Goal: Information Seeking & Learning: Learn about a topic

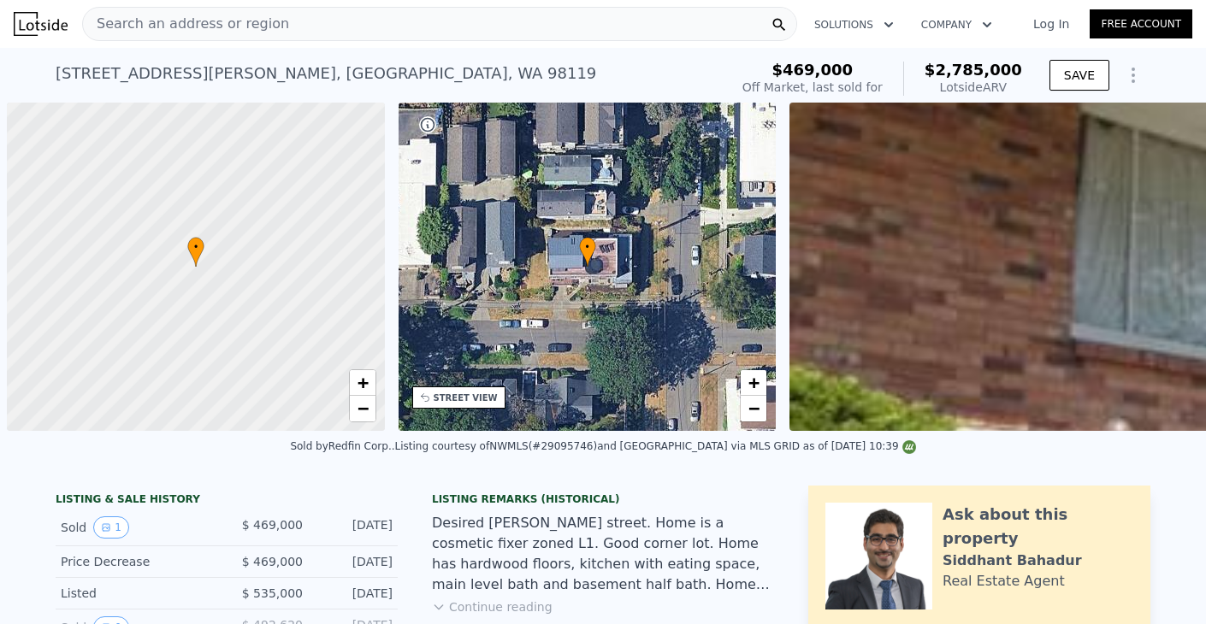
click at [451, 21] on div "Search an address or region" at bounding box center [439, 24] width 715 height 34
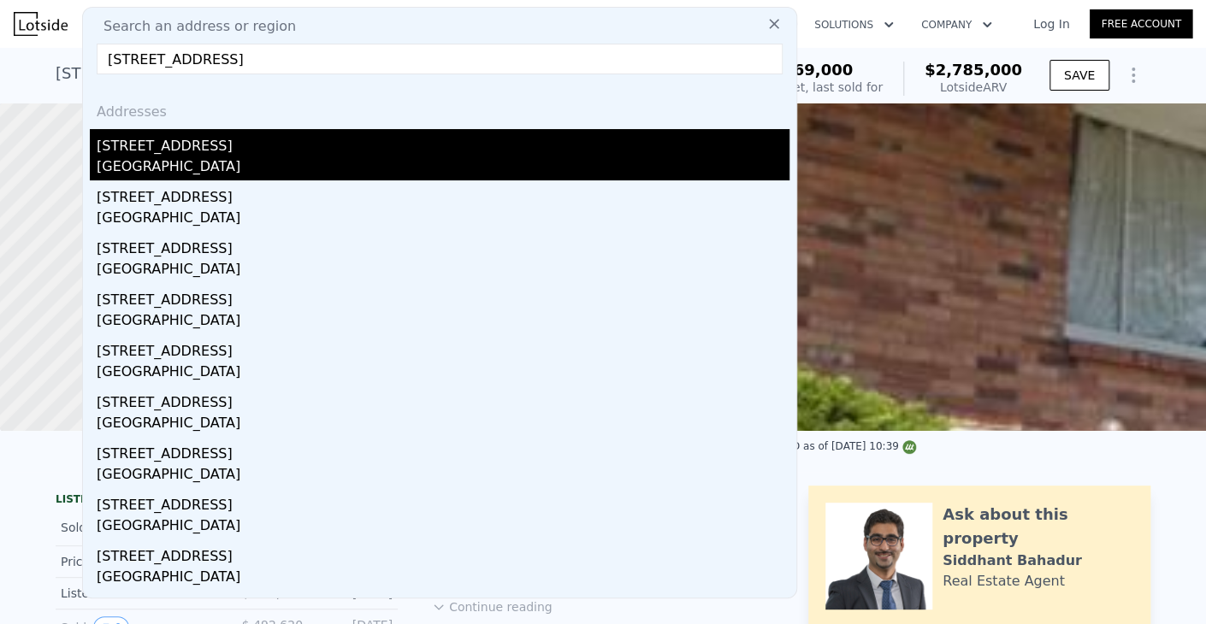
type input "[STREET_ADDRESS]"
click at [397, 144] on div "[STREET_ADDRESS]" at bounding box center [443, 142] width 693 height 27
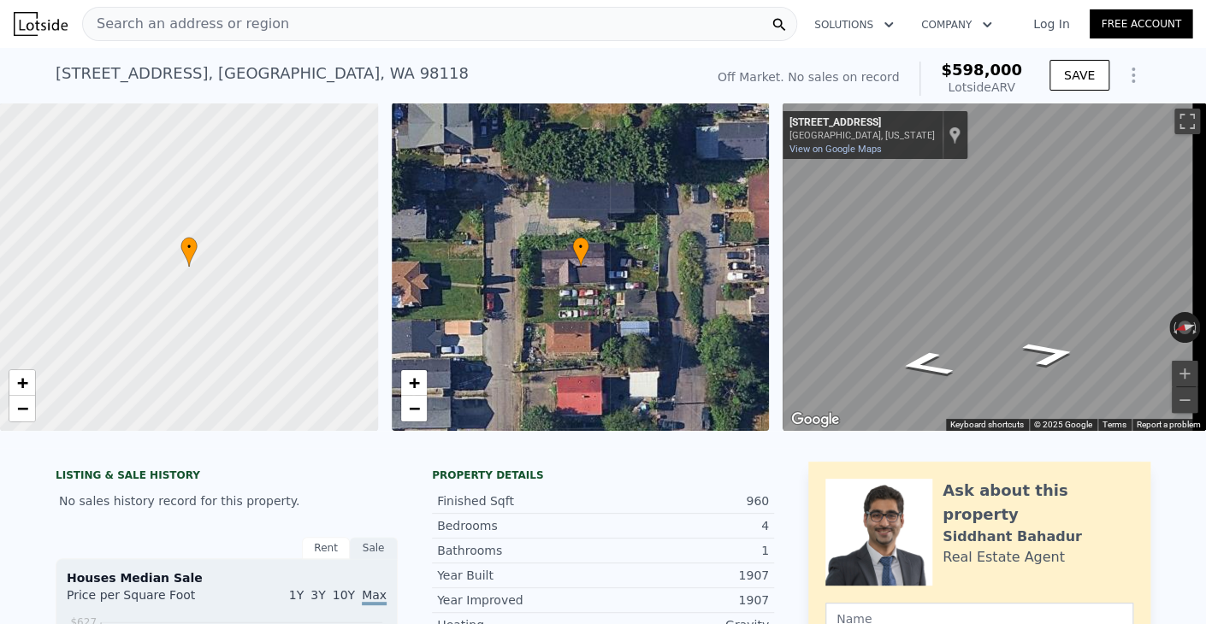
click at [388, 20] on div "Search an address or region" at bounding box center [439, 24] width 715 height 34
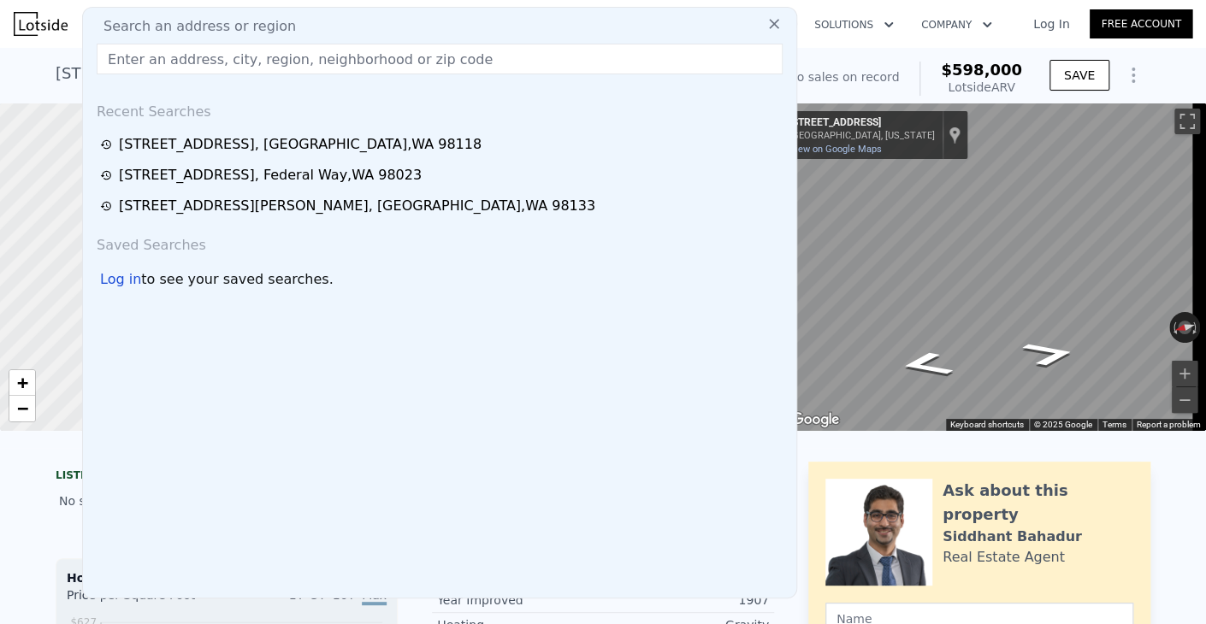
type input "$ 513,000.00 Seller's Asking Price Add Seller's Asking Price... After Repair Va…"
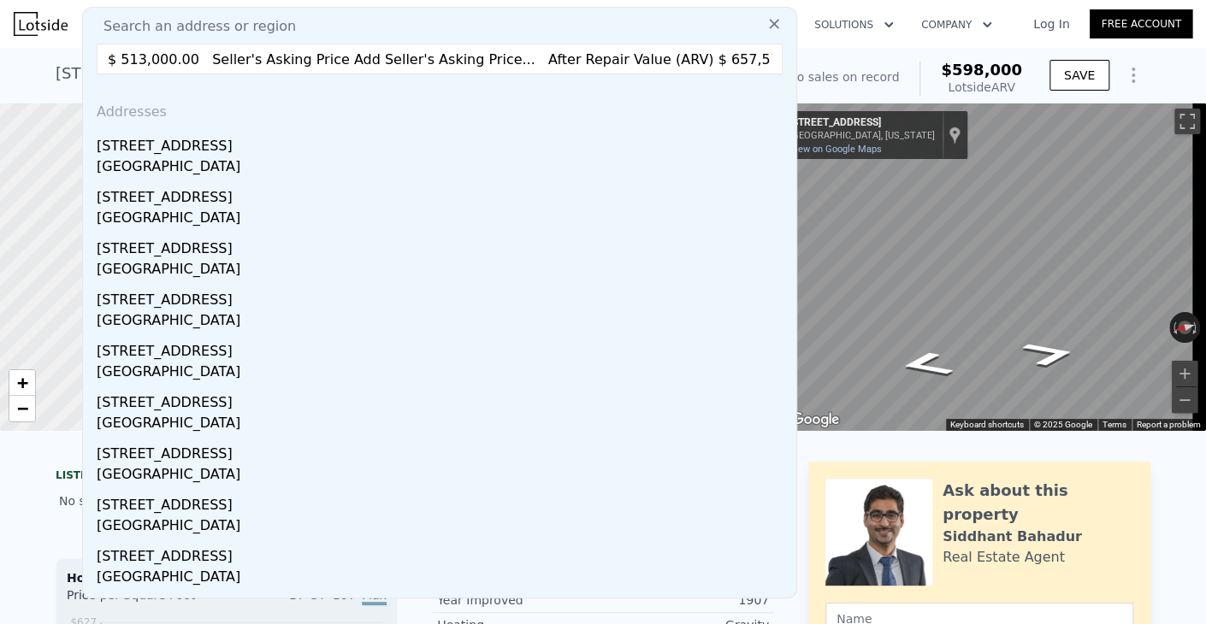
drag, startPoint x: 715, startPoint y: 64, endPoint x: -92, endPoint y: 80, distance: 807.3
click at [0, 80] on html "Search an address or region Search an address or region $ 513,000.00 Seller's A…" at bounding box center [603, 312] width 1206 height 624
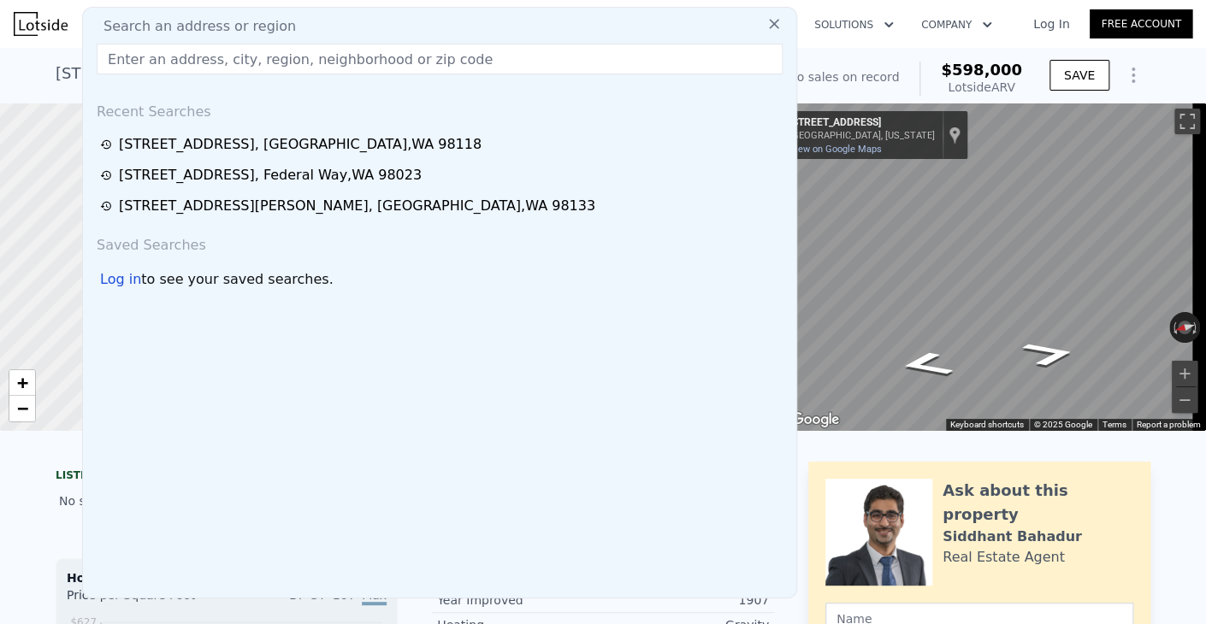
paste input "[STREET_ADDRESS]"
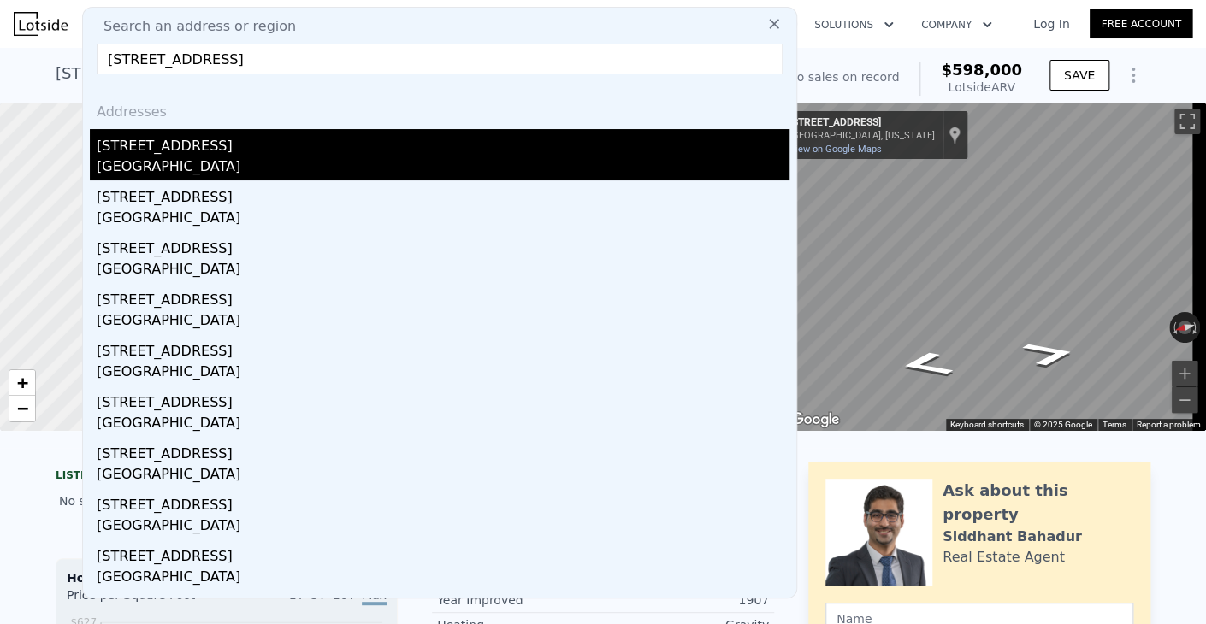
type input "[STREET_ADDRESS]"
click at [180, 165] on div "[GEOGRAPHIC_DATA]" at bounding box center [443, 168] width 693 height 24
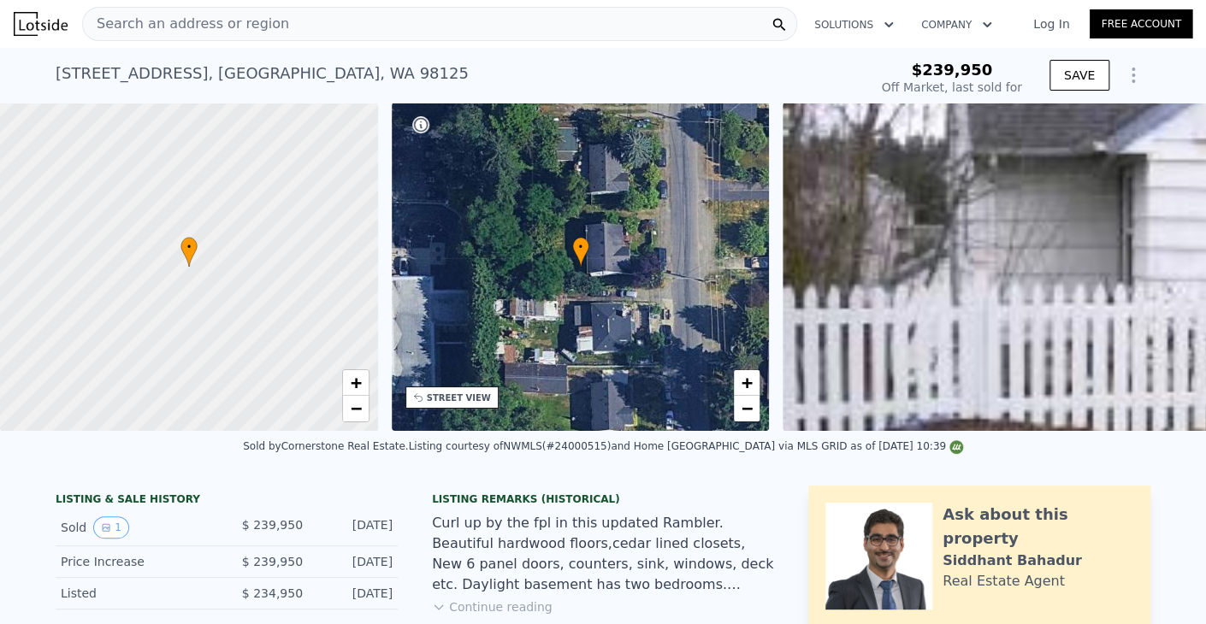
click at [351, 63] on div "[STREET_ADDRESS] Sold [DATE] for $239,950" at bounding box center [458, 79] width 805 height 48
type input "$ 638,000"
type input "$ 334,165"
click at [340, 38] on div "Search an address or region" at bounding box center [439, 24] width 715 height 34
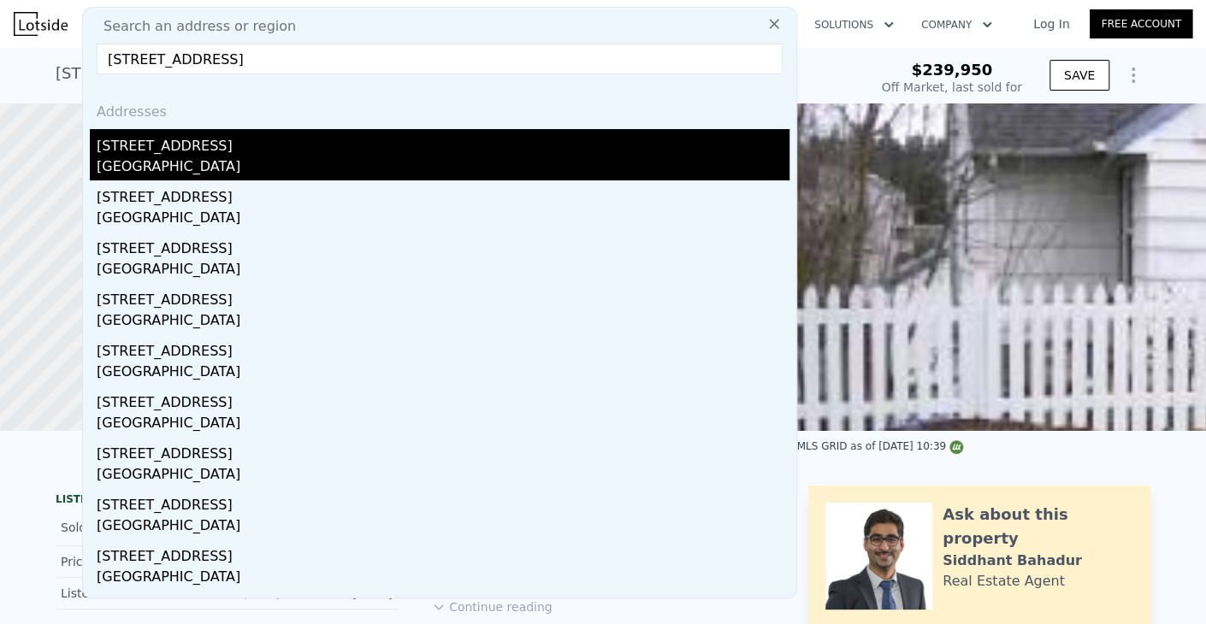
type input "[STREET_ADDRESS]"
click at [260, 134] on div "[STREET_ADDRESS]" at bounding box center [443, 142] width 693 height 27
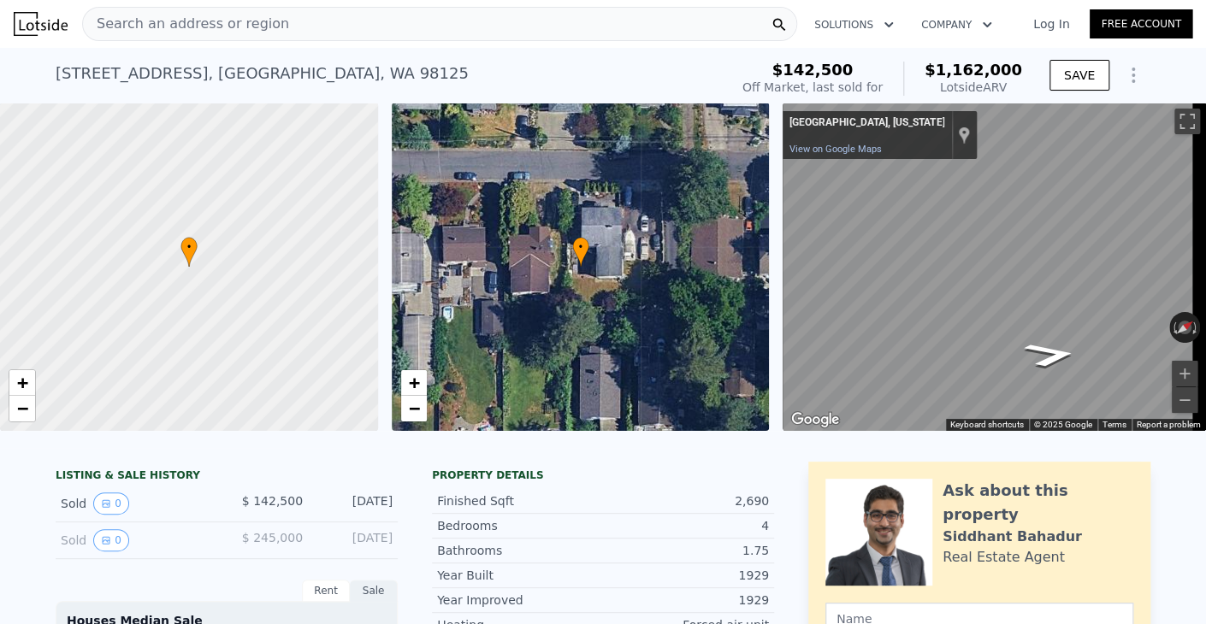
click at [504, 22] on div "Search an address or region" at bounding box center [439, 24] width 715 height 34
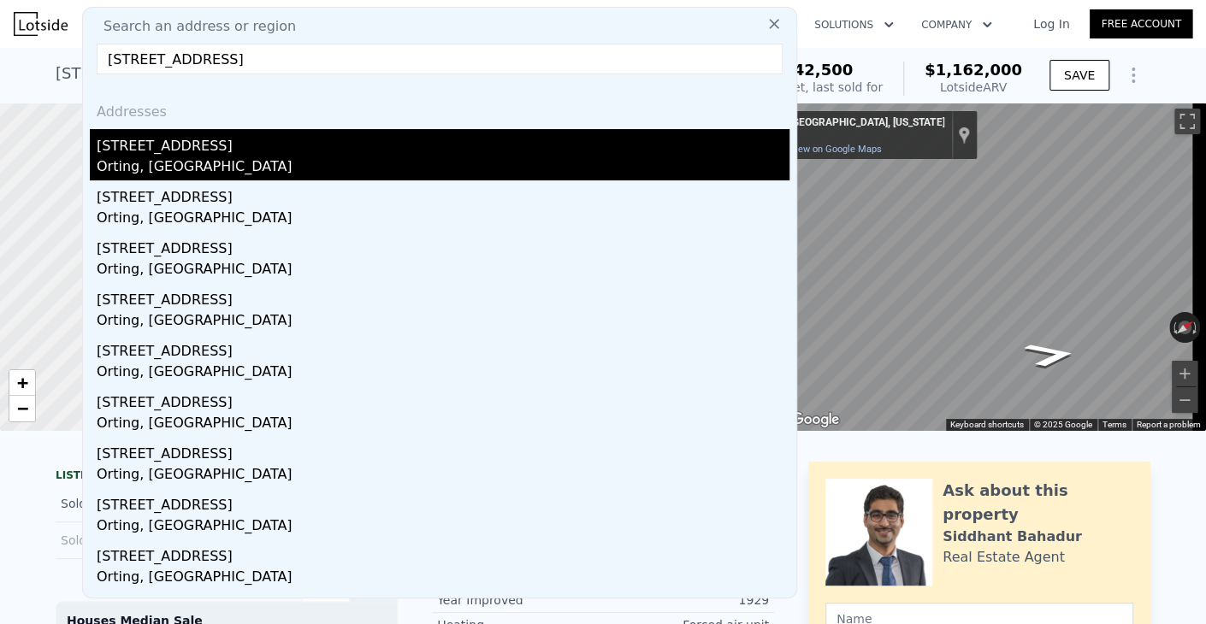
type input "[STREET_ADDRESS]"
click at [375, 153] on div "[STREET_ADDRESS]" at bounding box center [443, 142] width 693 height 27
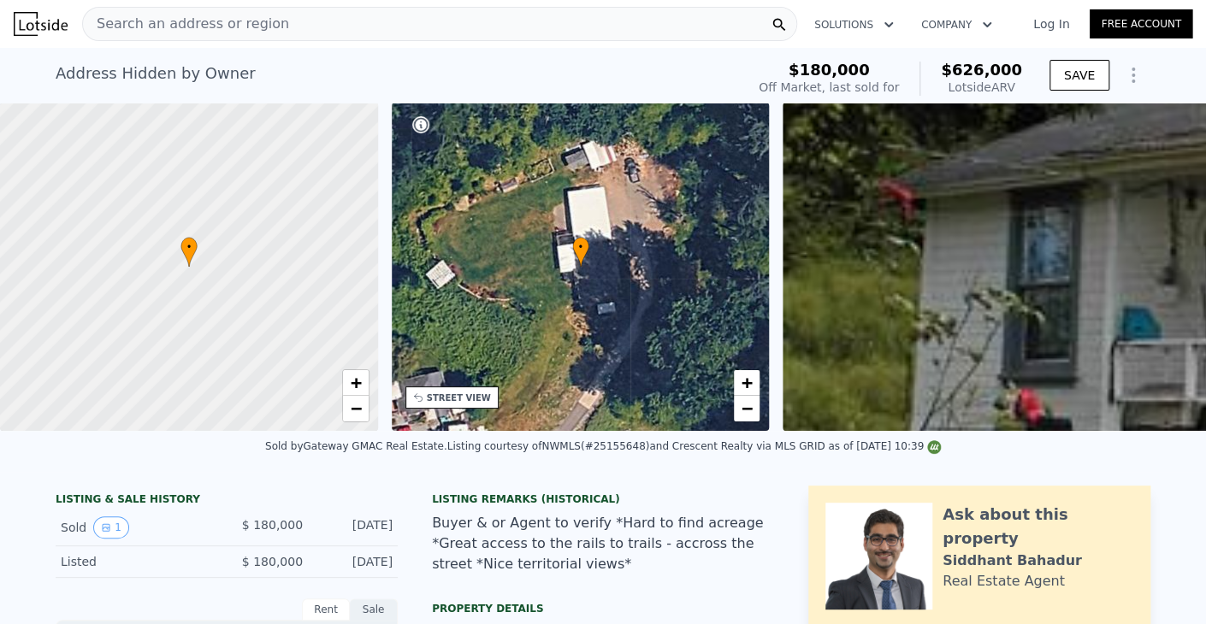
click at [431, 43] on div "Search an address or region Solutions Company Open main menu Log In Free Account" at bounding box center [603, 23] width 1178 height 41
click at [436, 44] on div "Search an address or region Solutions Company Open main menu Log In Free Account" at bounding box center [603, 23] width 1178 height 41
click at [438, 50] on div "Address Hidden by Owner Sold [DATE] for $180k (~ARV $626k ) $180,000 Off Market…" at bounding box center [603, 75] width 1094 height 55
click at [438, 51] on div "Address Hidden by Owner Sold [DATE] for $180k (~ARV $626k ) $180,000 Off Market…" at bounding box center [603, 75] width 1094 height 55
click at [439, 35] on div "Search an address or region" at bounding box center [439, 24] width 715 height 34
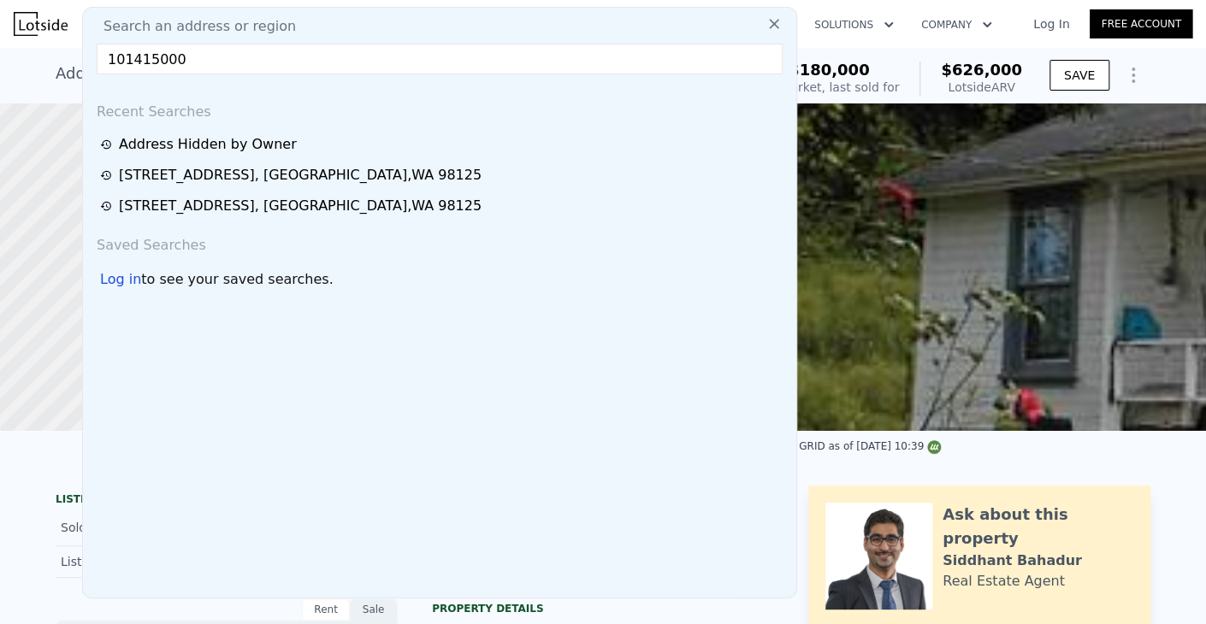
type input "101415000"
click at [765, 21] on icon at bounding box center [773, 23] width 17 height 17
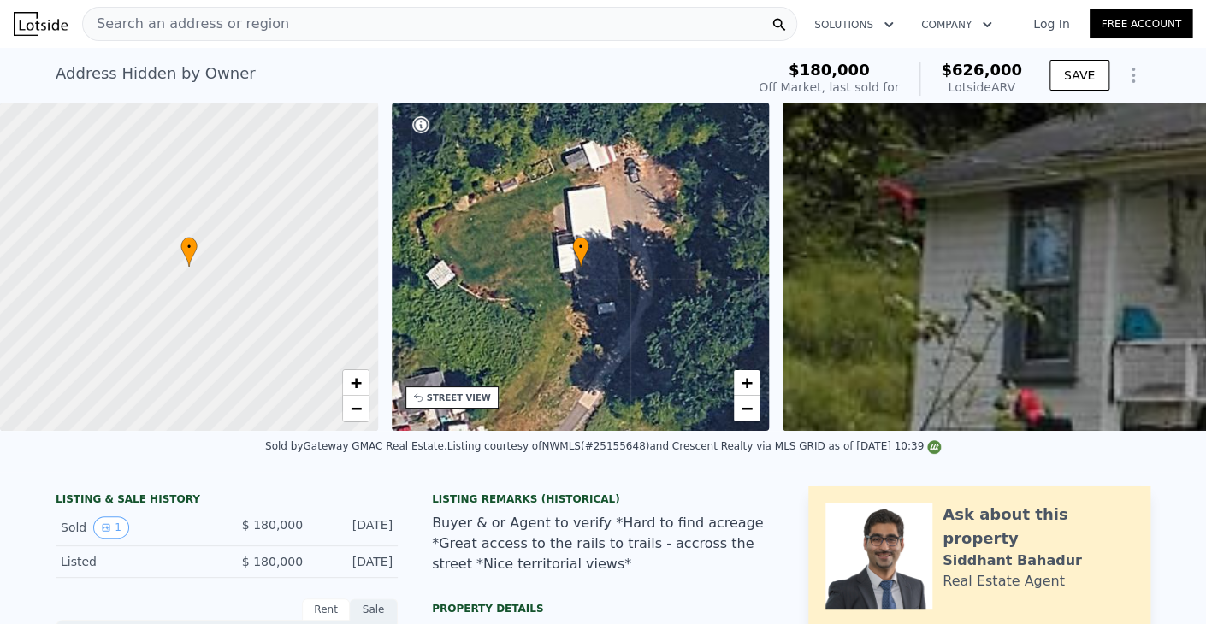
click at [644, 33] on div "Search an address or region" at bounding box center [439, 24] width 715 height 34
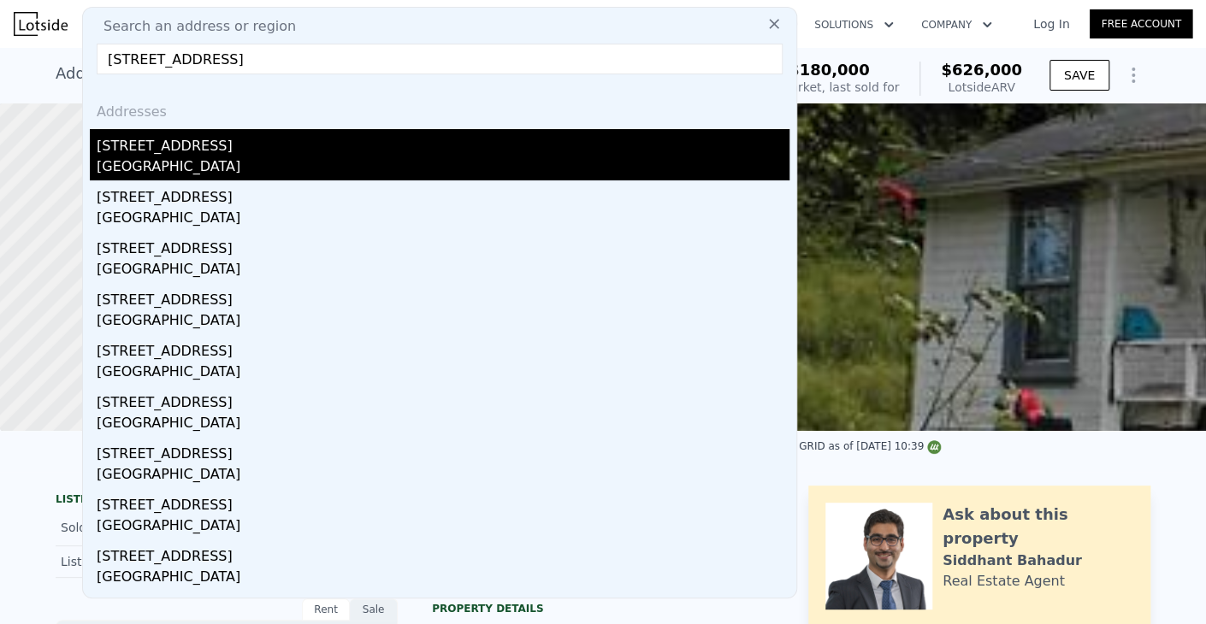
type input "[STREET_ADDRESS]"
click at [364, 179] on div "[GEOGRAPHIC_DATA]" at bounding box center [443, 168] width 693 height 24
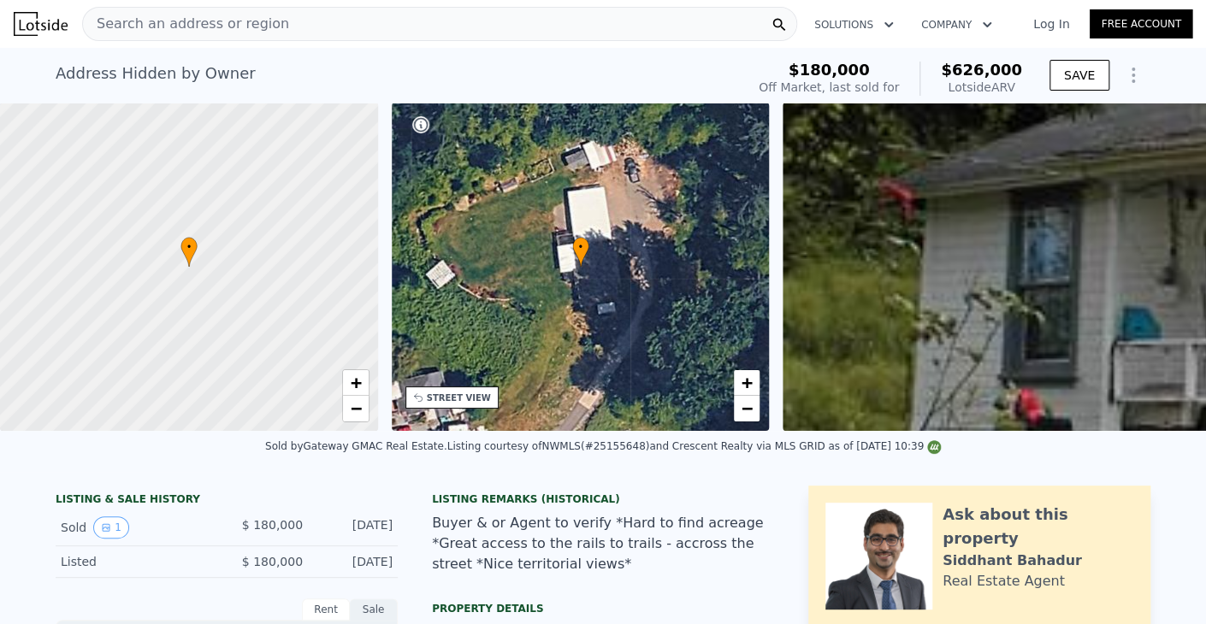
click at [500, 34] on div "Search an address or region" at bounding box center [439, 24] width 715 height 34
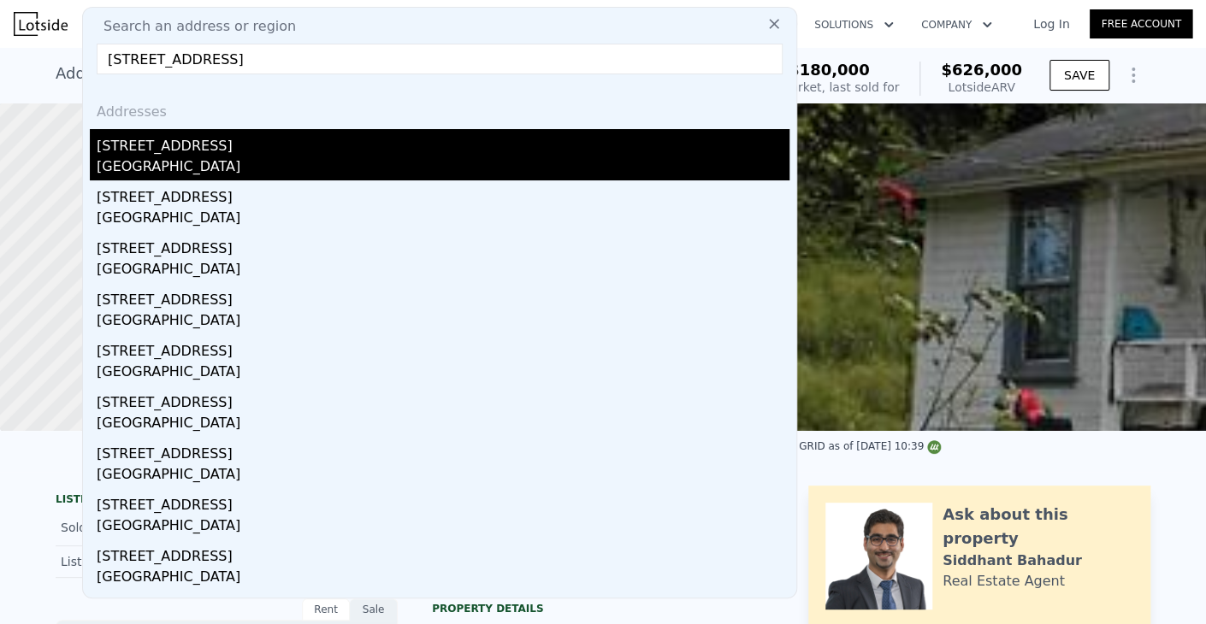
type input "[STREET_ADDRESS]"
click at [183, 162] on div "[GEOGRAPHIC_DATA]" at bounding box center [443, 168] width 693 height 24
type input "2"
type input "0.75"
type input "1.75"
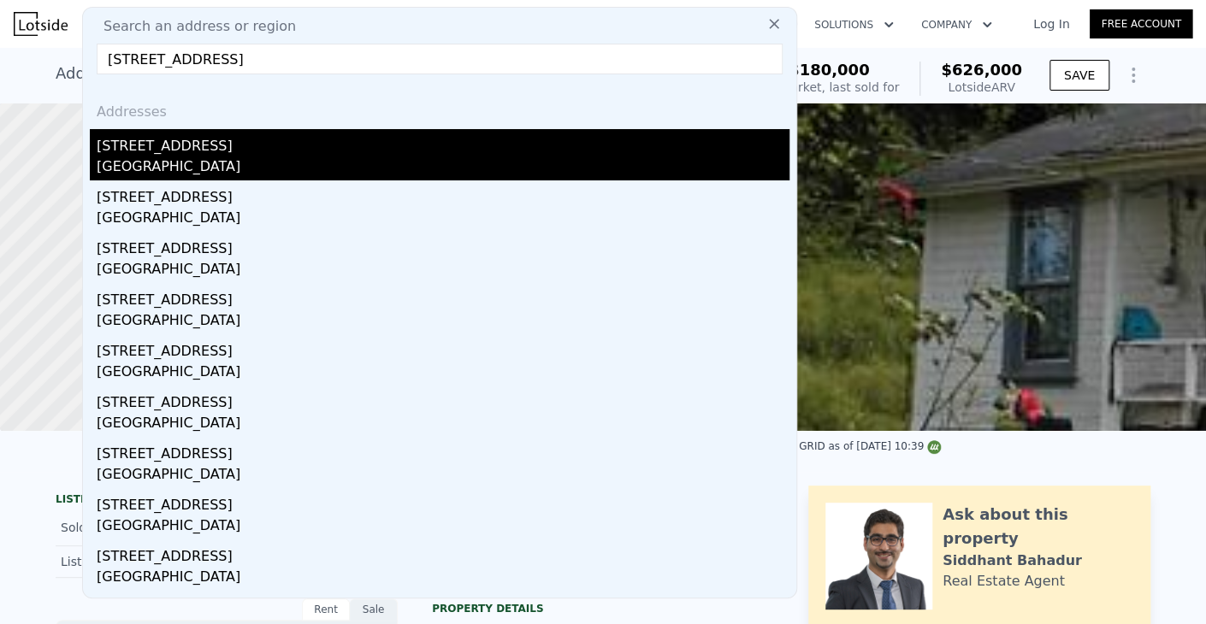
type input "730"
type input "1180"
type input "4000"
type input "7500"
type input "$ 594,000"
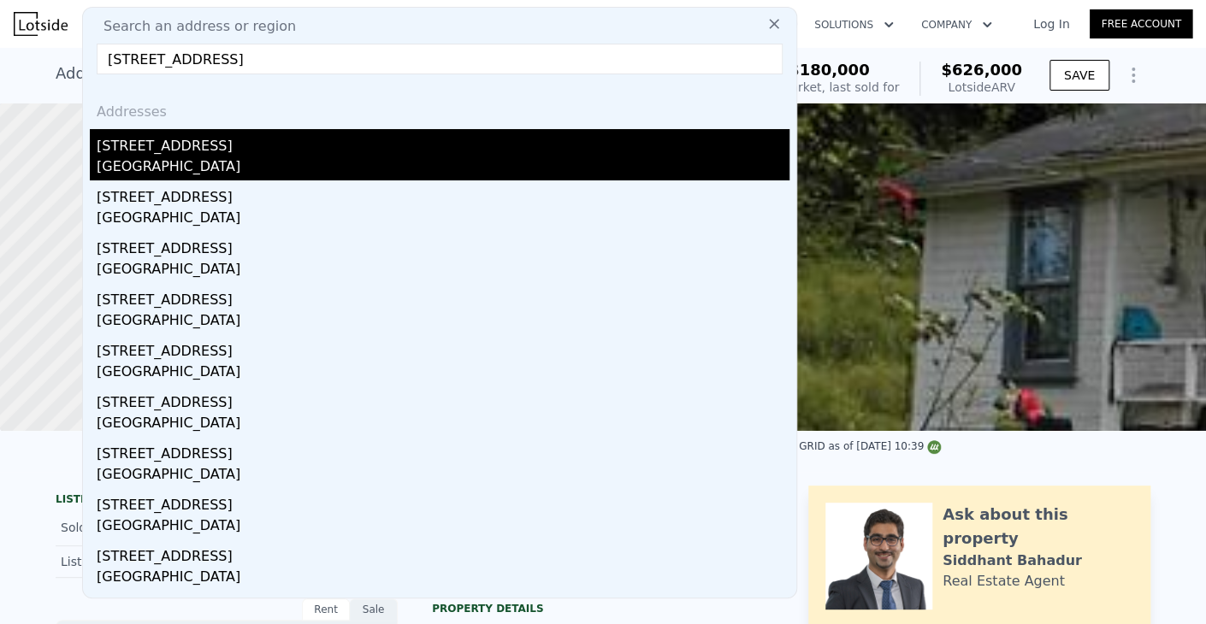
type input "5"
type input "$ 214,307"
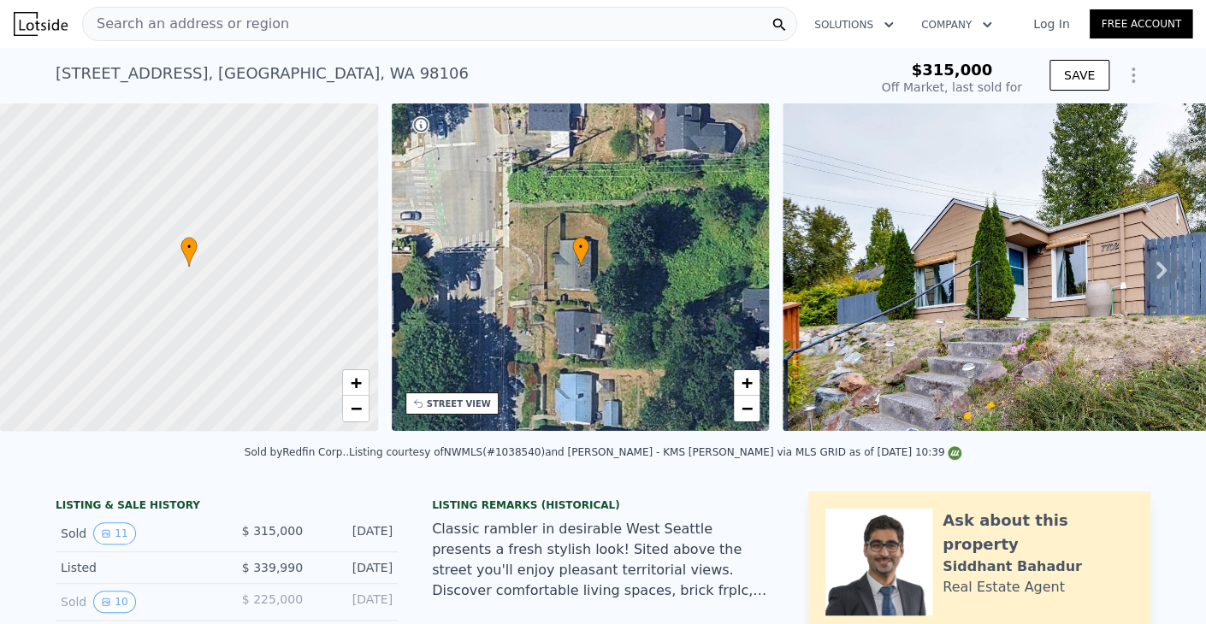
click at [574, 25] on div "Search an address or region" at bounding box center [439, 24] width 715 height 34
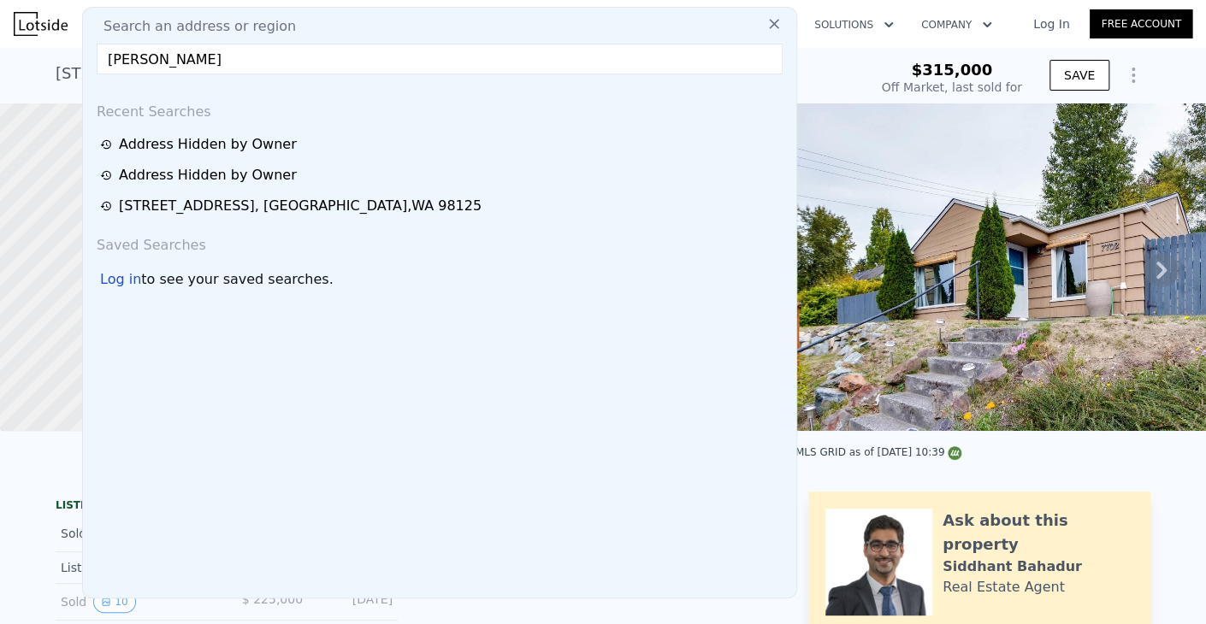
drag, startPoint x: 496, startPoint y: 67, endPoint x: 97, endPoint y: 38, distance: 399.4
click at [97, 38] on div "Search an address or region Ture [PERSON_NAME] Recent Searches Address Hidden b…" at bounding box center [439, 303] width 715 height 592
paste input "[STREET_ADDRESS]"
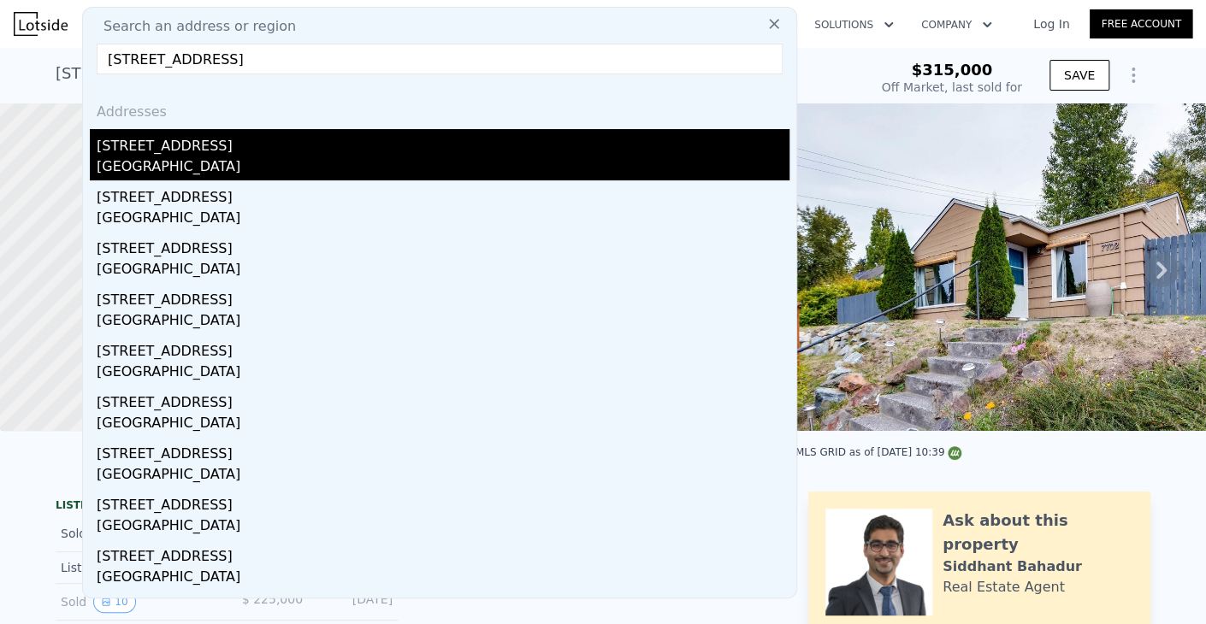
type input "[STREET_ADDRESS]"
click at [191, 153] on div "[STREET_ADDRESS]" at bounding box center [443, 142] width 693 height 27
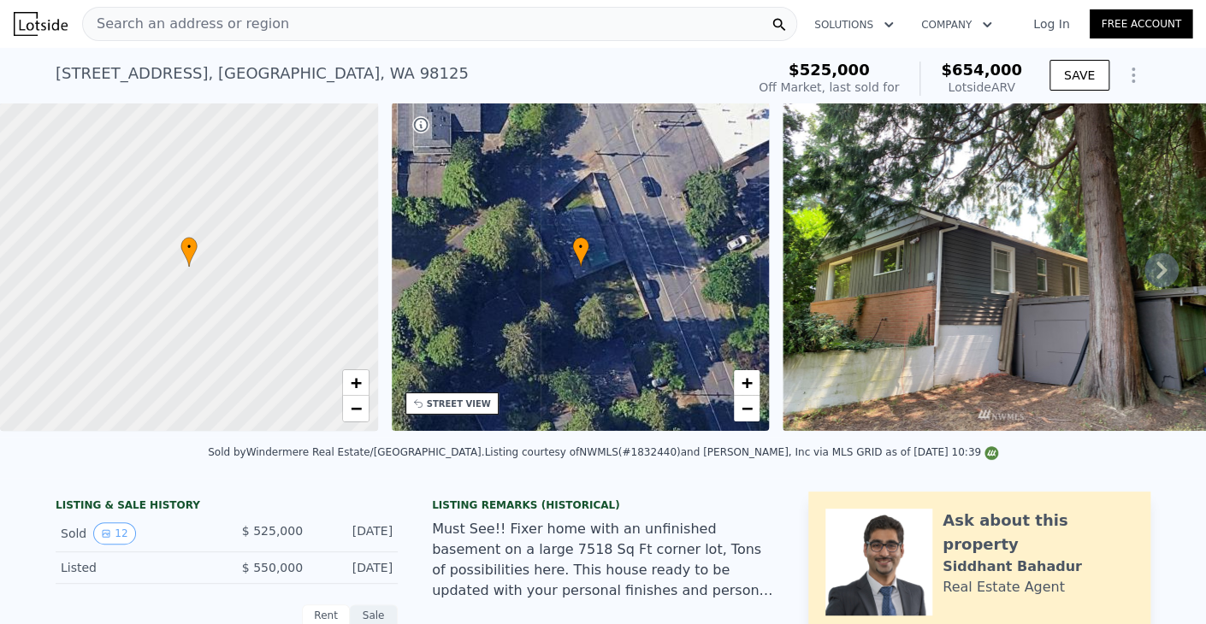
click at [518, 39] on div "Search an address or region" at bounding box center [439, 24] width 715 height 34
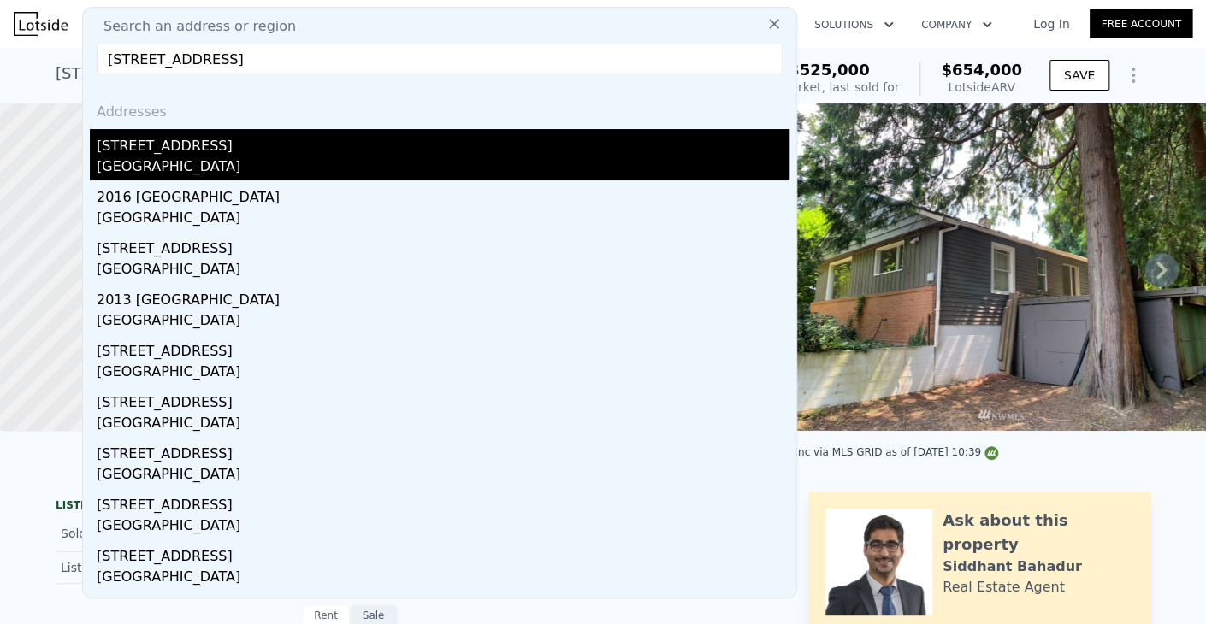
type input "[STREET_ADDRESS]"
click at [218, 150] on div "[STREET_ADDRESS]" at bounding box center [443, 142] width 693 height 27
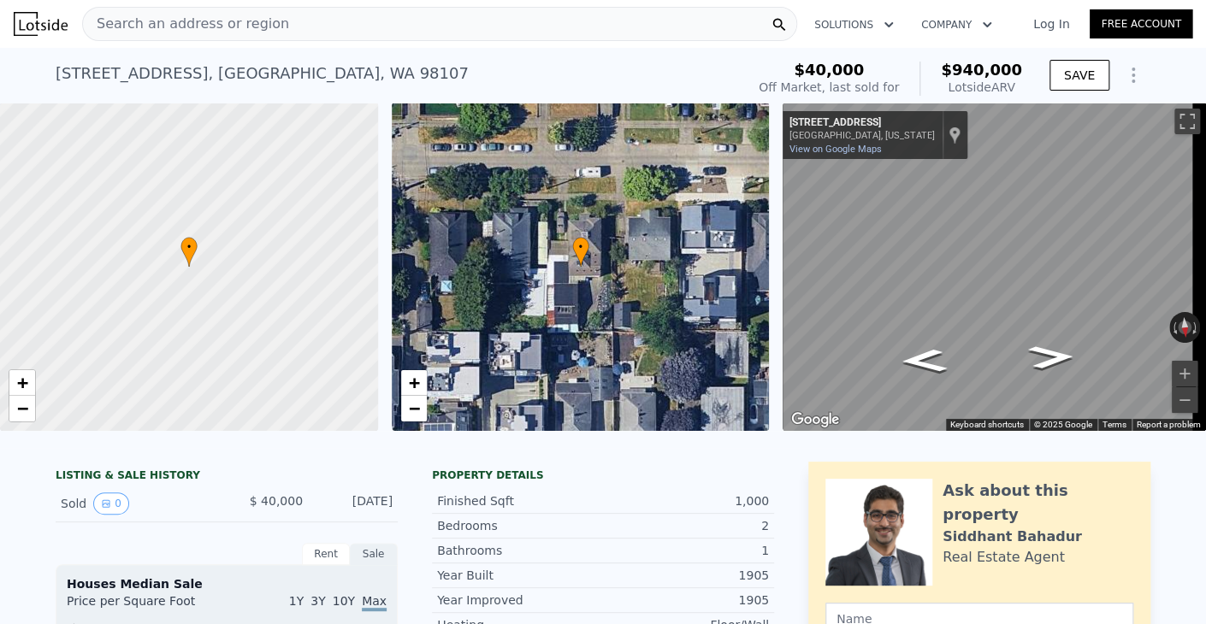
click at [432, 39] on div "Search an address or region" at bounding box center [439, 24] width 715 height 34
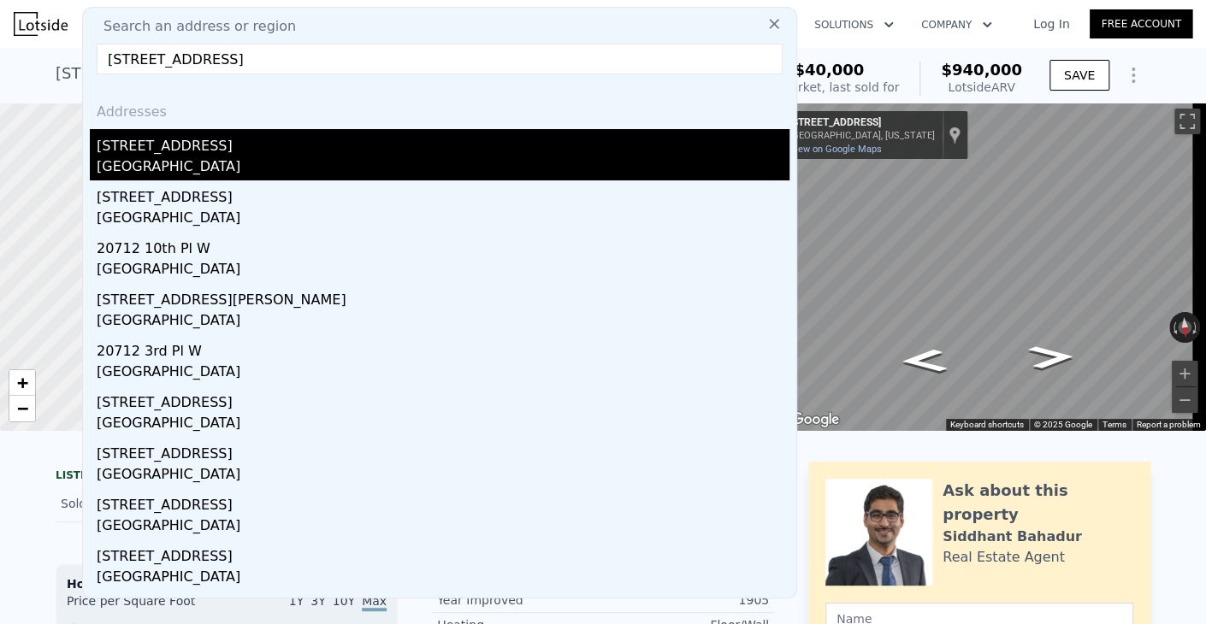
type input "[STREET_ADDRESS]"
click at [325, 160] on div "[GEOGRAPHIC_DATA]" at bounding box center [443, 168] width 693 height 24
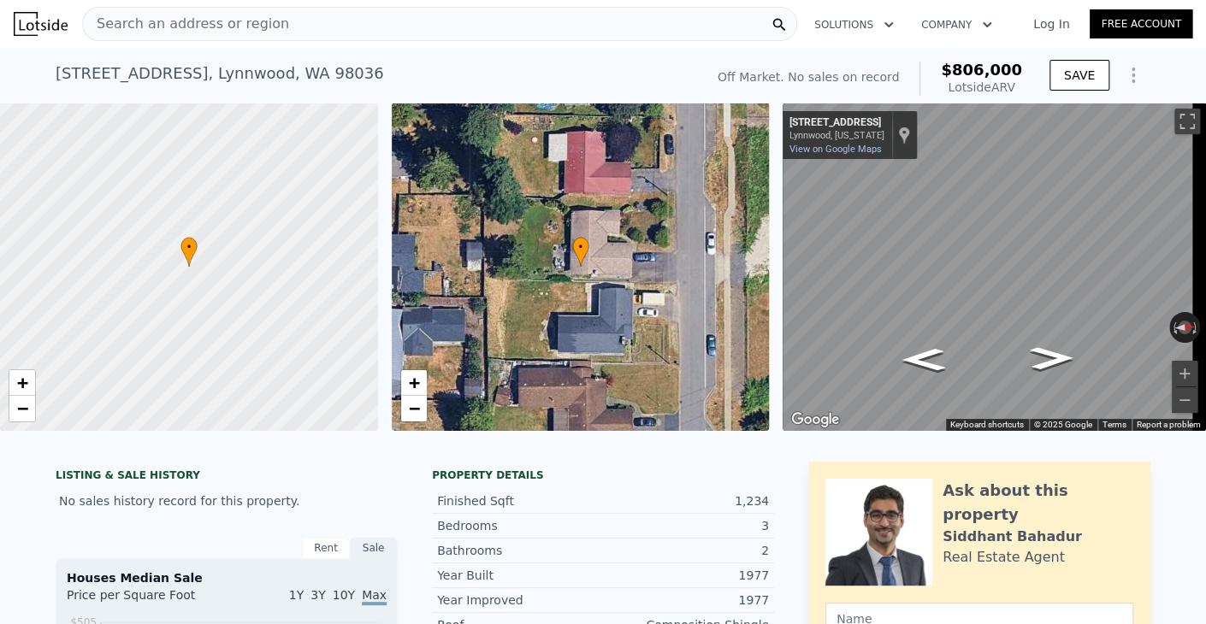
click at [349, 38] on div "Search an address or region" at bounding box center [439, 24] width 715 height 34
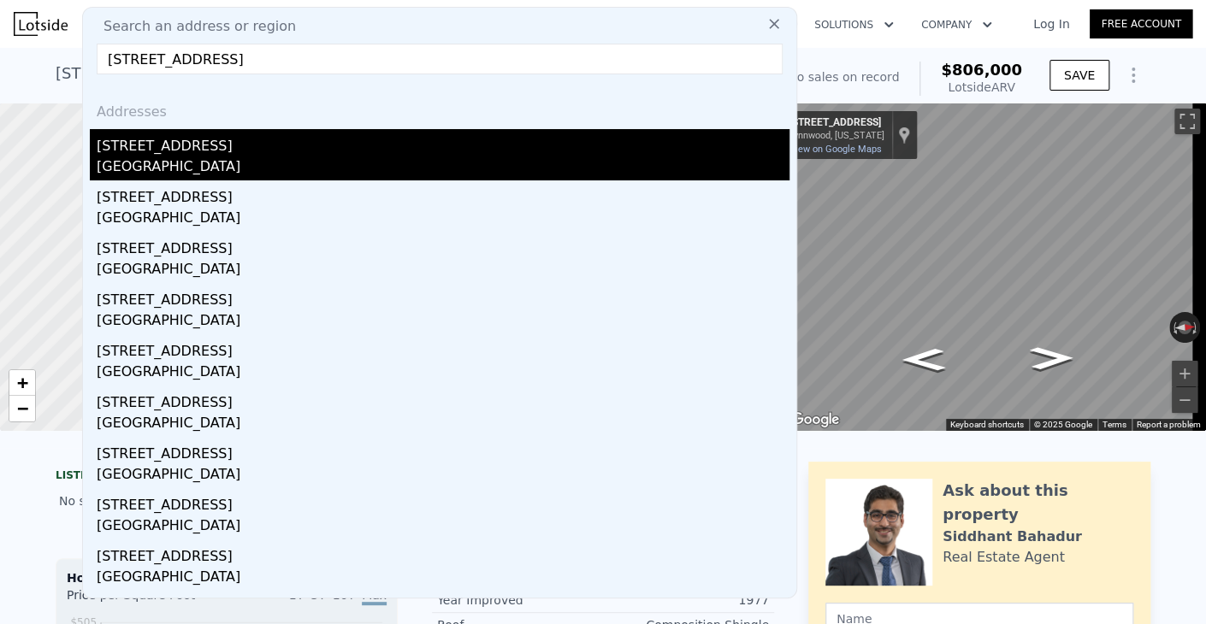
type input "[STREET_ADDRESS]"
click at [287, 153] on div "[STREET_ADDRESS]" at bounding box center [443, 142] width 693 height 27
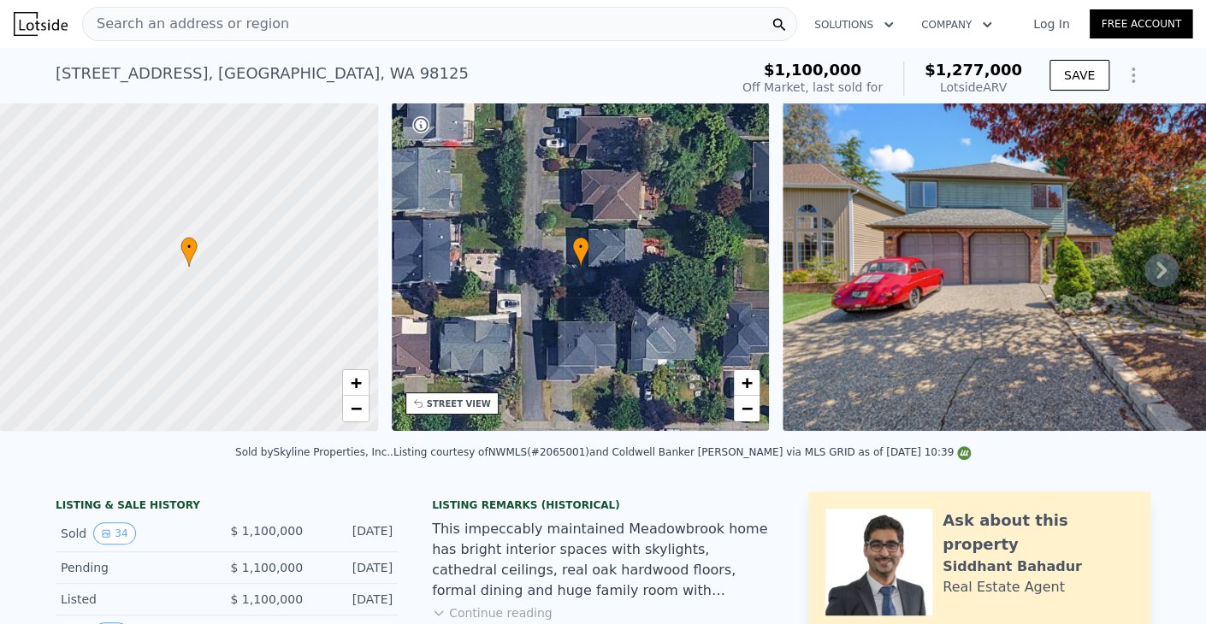
click at [697, 27] on div "Search an address or region" at bounding box center [439, 24] width 715 height 34
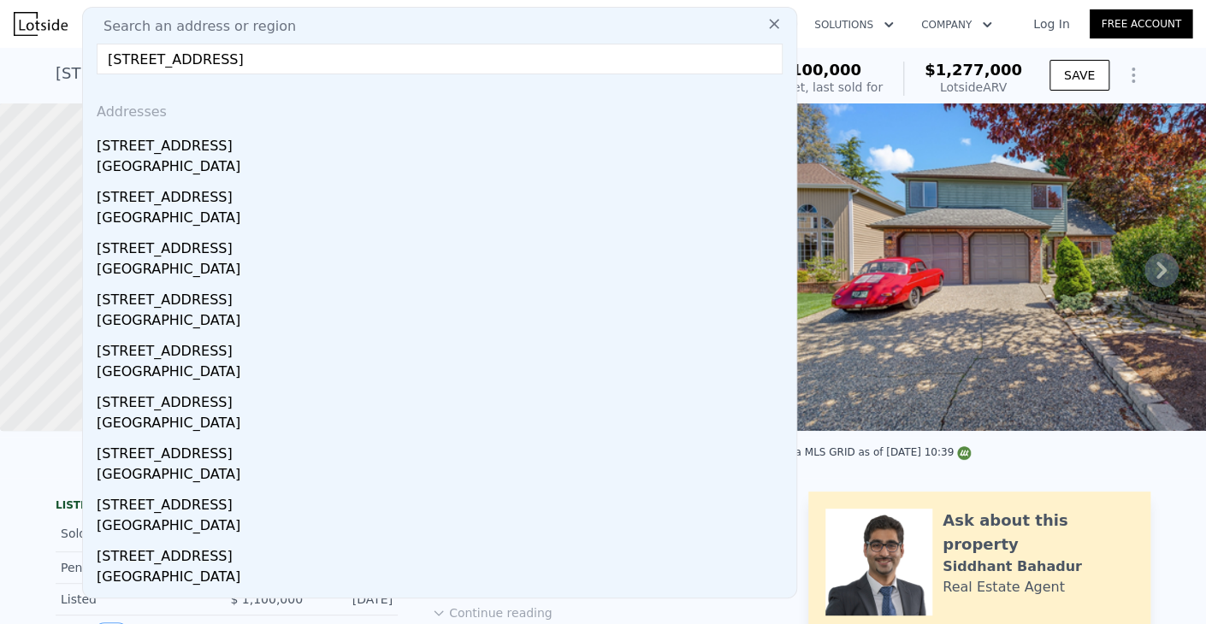
type input "[STREET_ADDRESS]"
click at [598, 62] on input "[STREET_ADDRESS]" at bounding box center [440, 59] width 686 height 31
click at [765, 21] on icon at bounding box center [773, 23] width 17 height 17
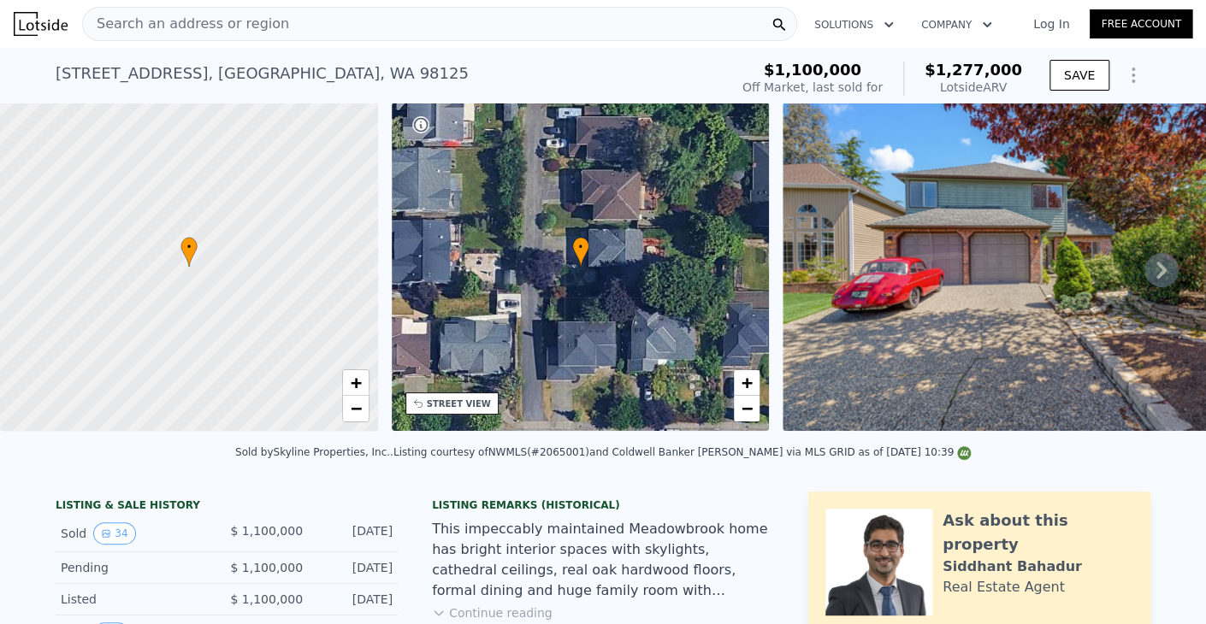
click at [540, 40] on div "Search an address or region" at bounding box center [439, 24] width 715 height 34
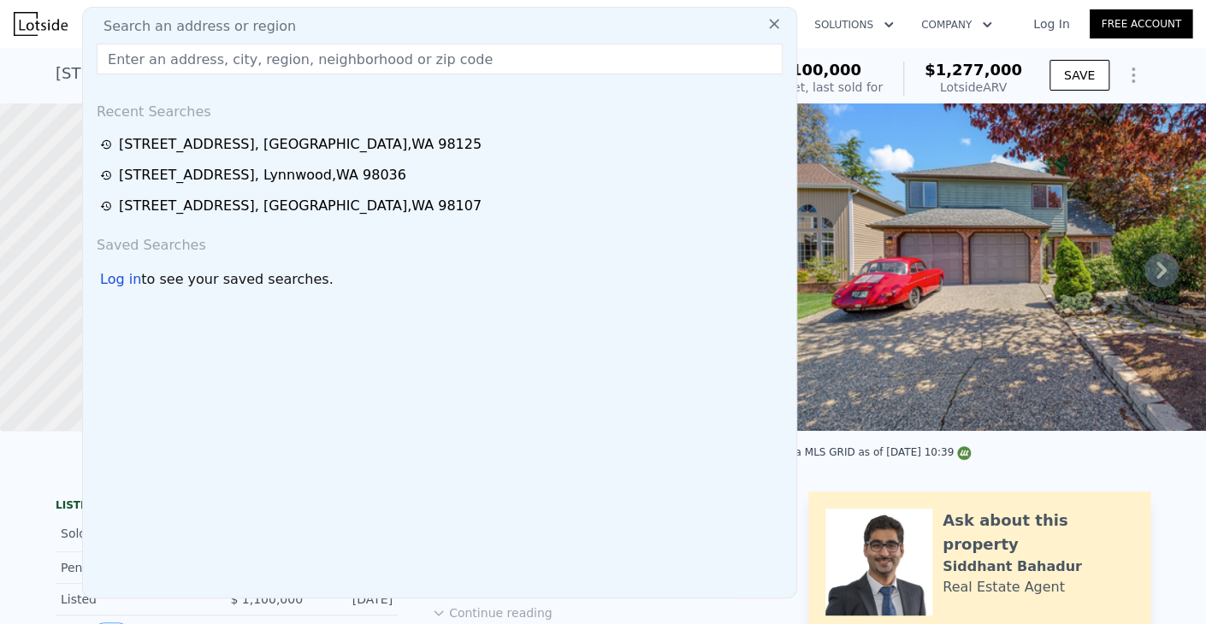
click at [533, 55] on input "text" at bounding box center [440, 59] width 686 height 31
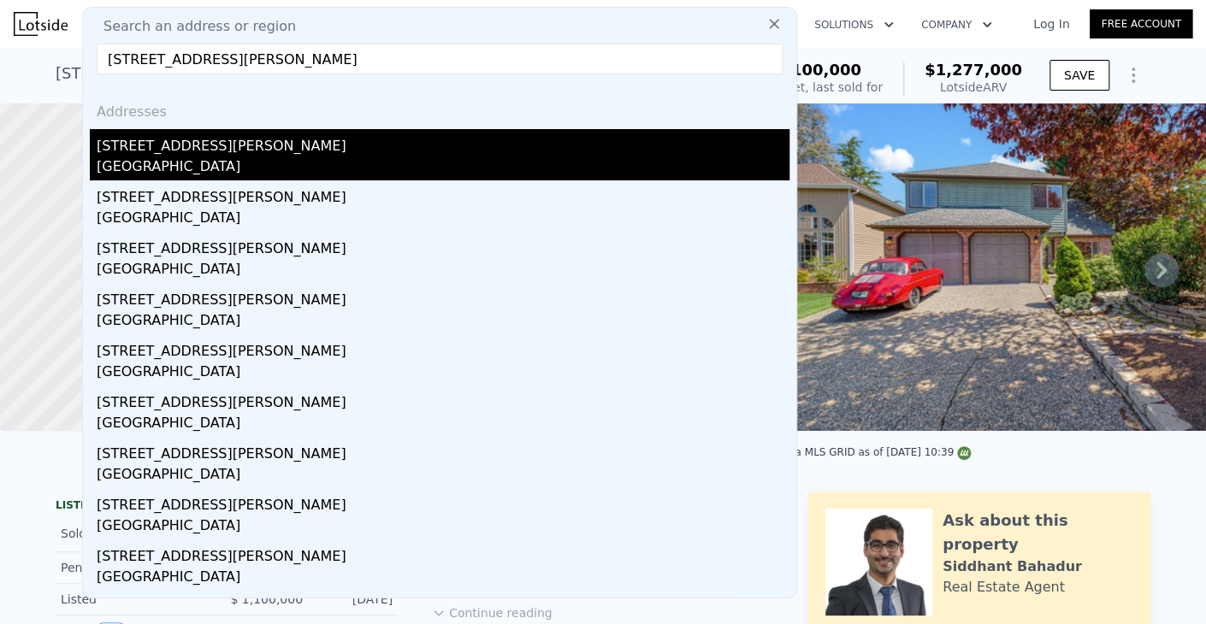
type input "[STREET_ADDRESS][PERSON_NAME]"
click at [351, 168] on div "[GEOGRAPHIC_DATA]" at bounding box center [443, 168] width 693 height 24
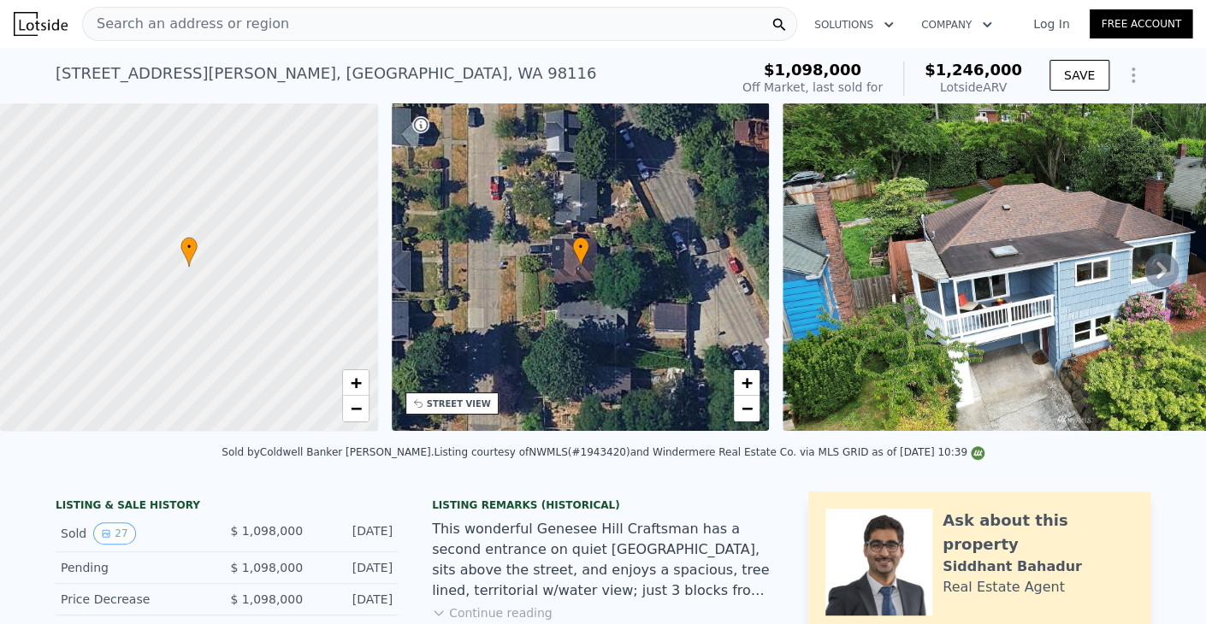
click at [345, 34] on div "Search an address or region" at bounding box center [439, 24] width 715 height 34
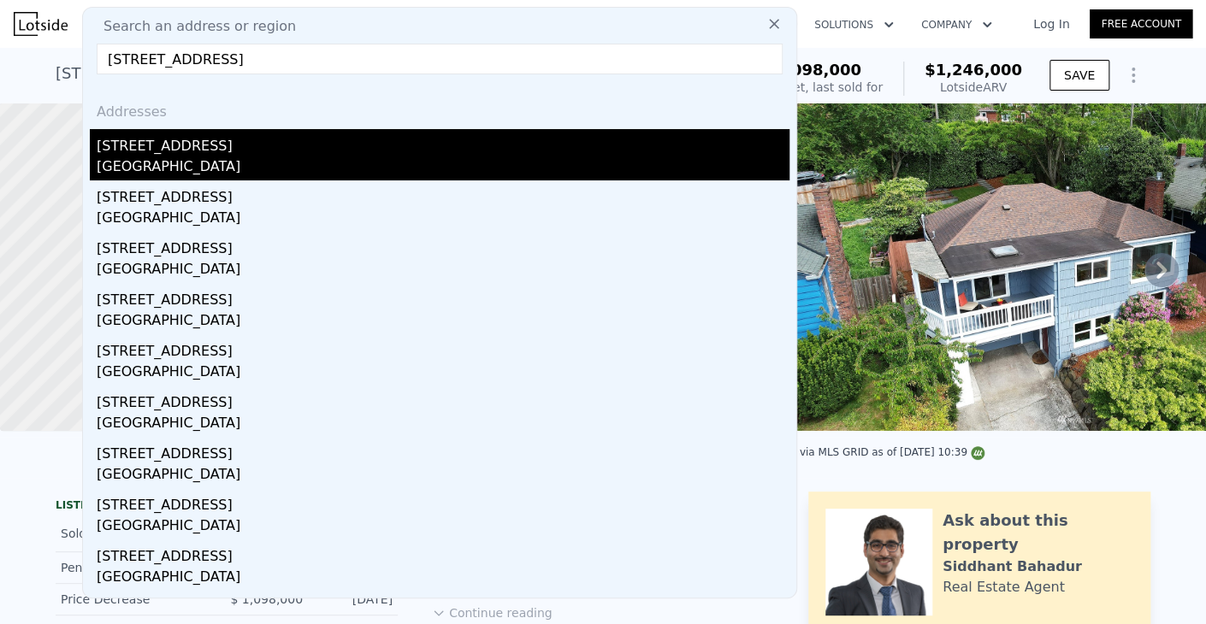
type input "[STREET_ADDRESS]"
click at [257, 153] on div "[STREET_ADDRESS]" at bounding box center [443, 142] width 693 height 27
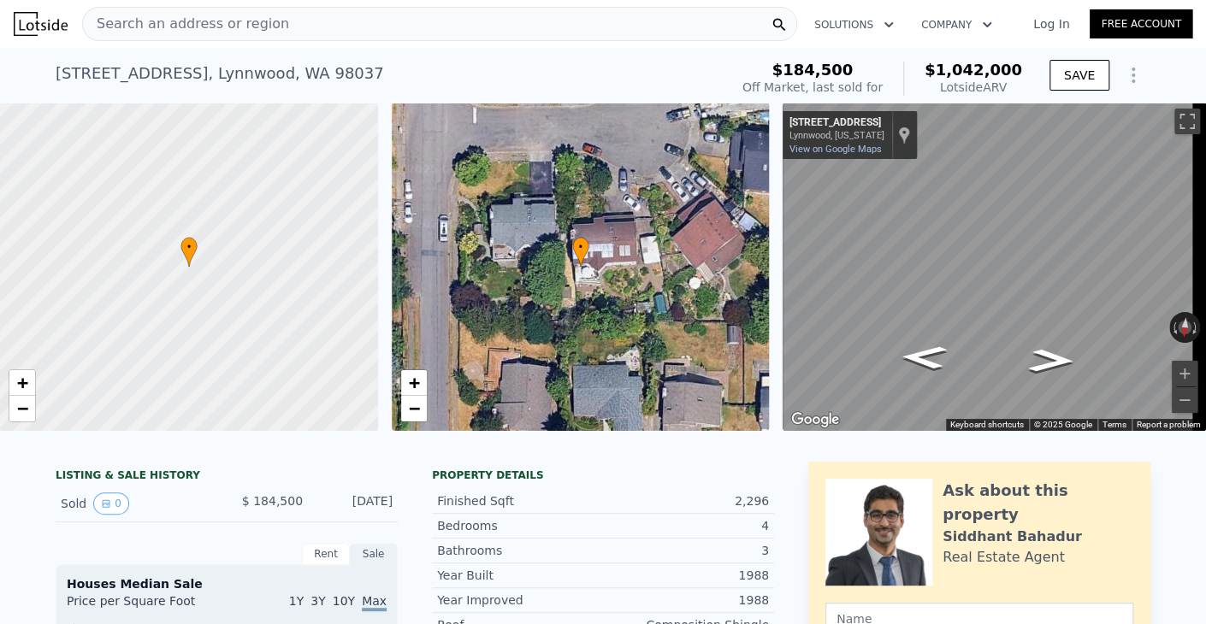
click at [614, 32] on div "Search an address or region" at bounding box center [439, 24] width 715 height 34
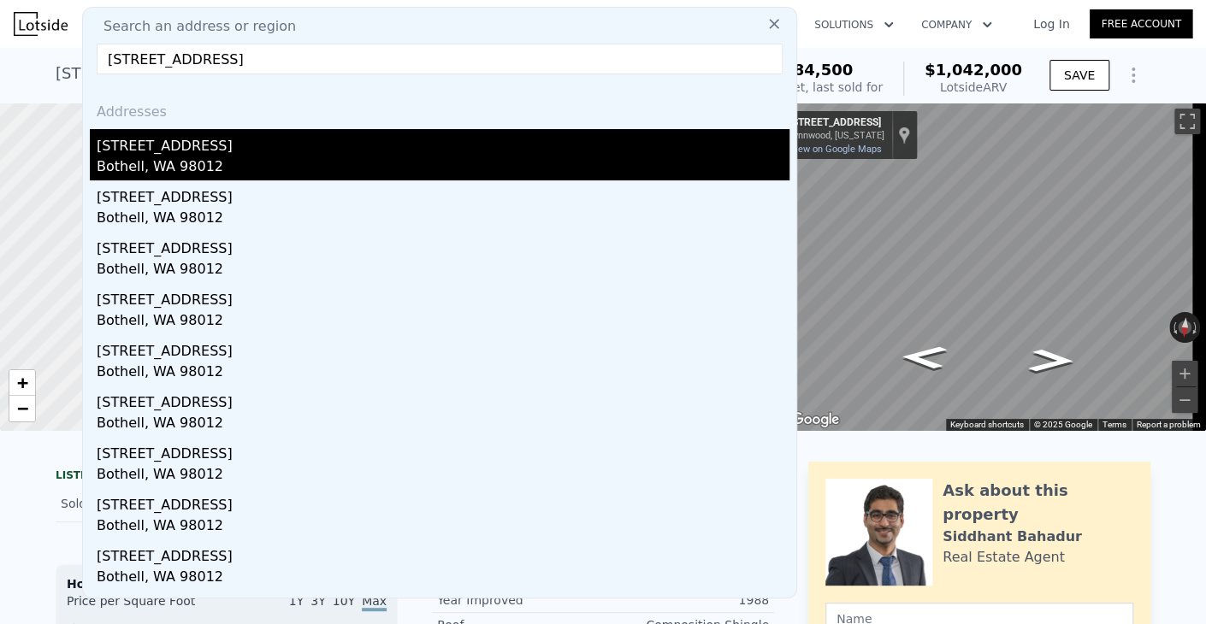
type input "[STREET_ADDRESS]"
click at [291, 162] on div "Bothell, WA 98012" at bounding box center [443, 168] width 693 height 24
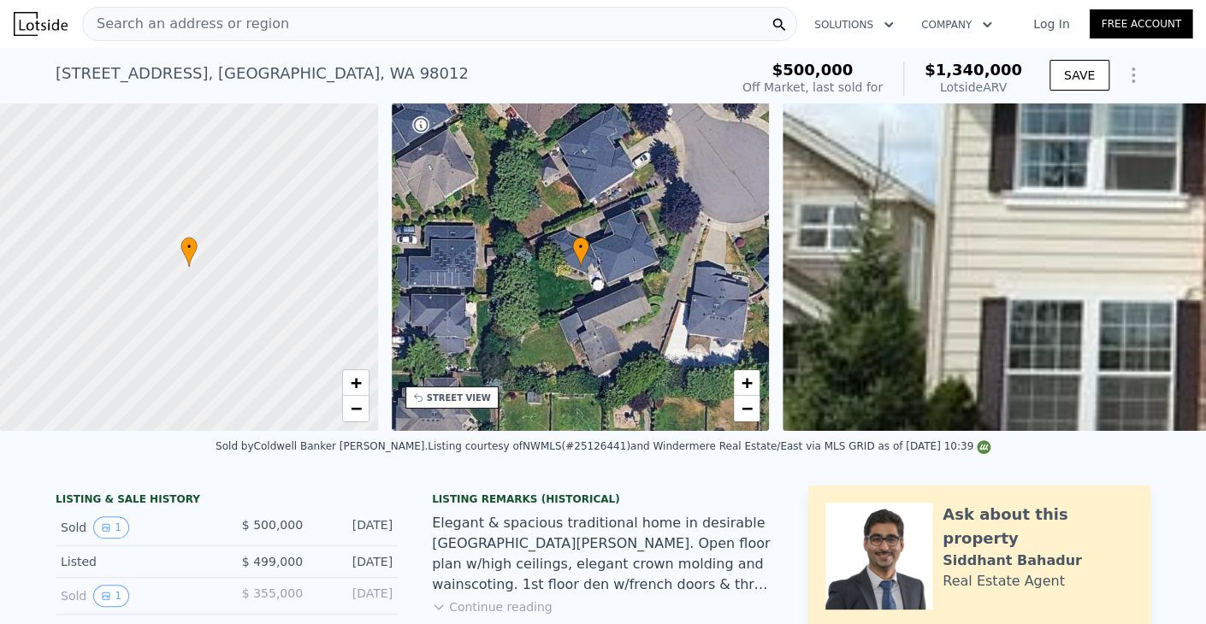
click at [681, 21] on div "Search an address or region" at bounding box center [439, 24] width 715 height 34
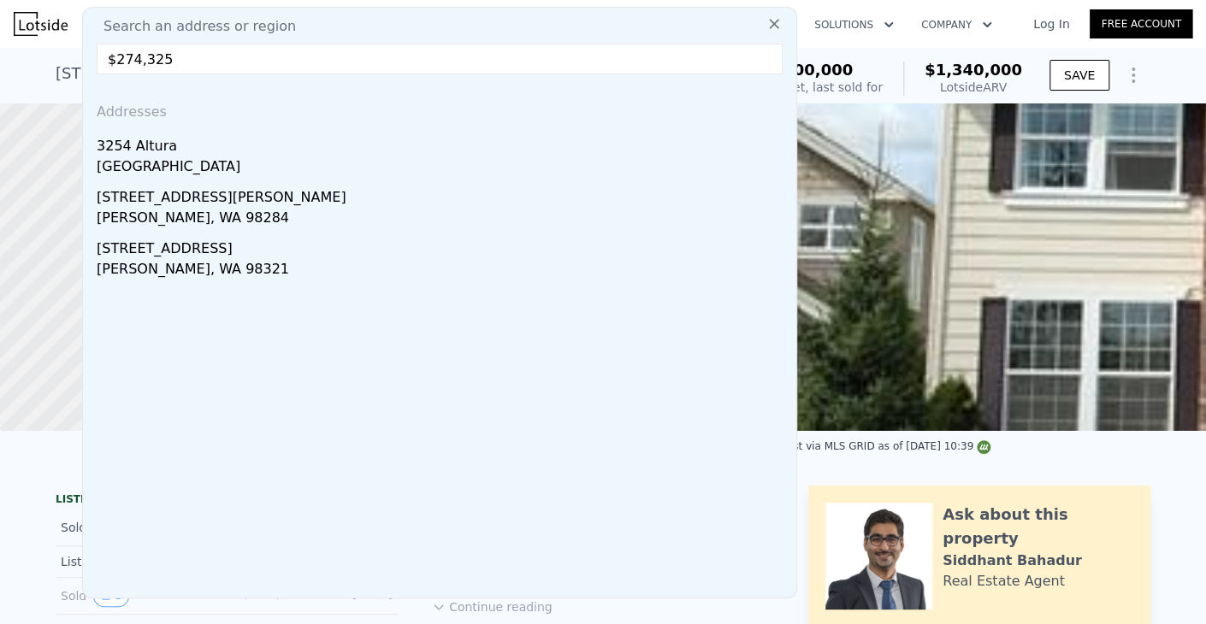
drag, startPoint x: 432, startPoint y: 56, endPoint x: 86, endPoint y: 63, distance: 346.4
click at [86, 63] on div "Search an address or region $274,325 Addresses [STREET_ADDRESS][GEOGRAPHIC_DATA…" at bounding box center [439, 303] width 715 height 592
paste input "[STREET_ADDRESS]"
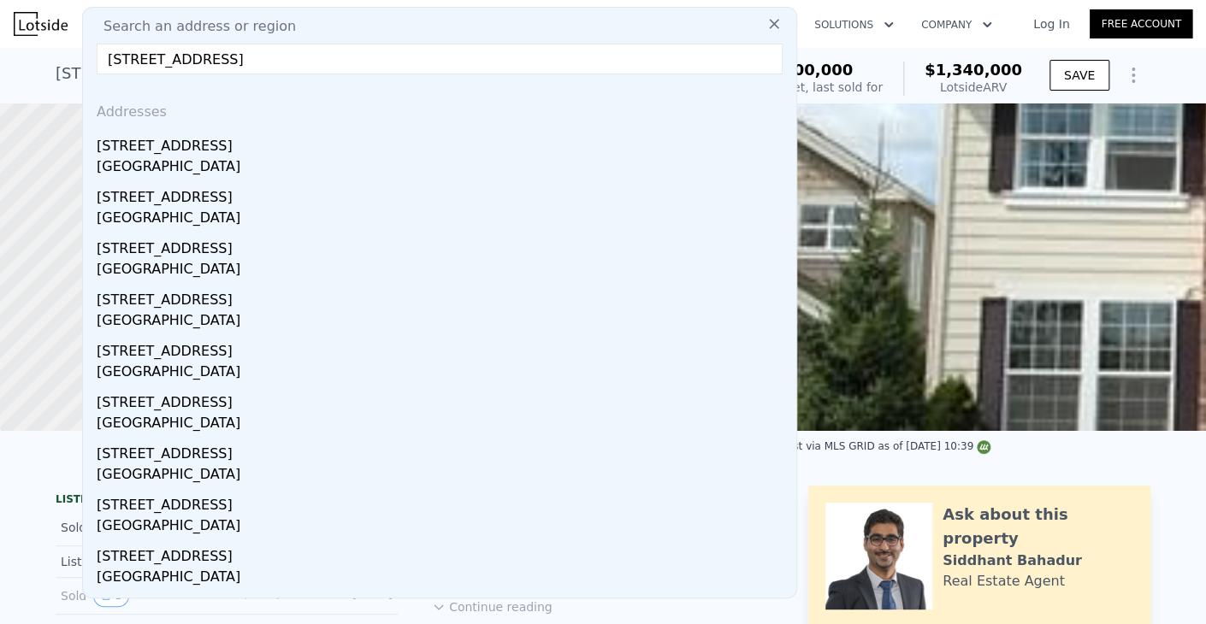
type input "[STREET_ADDRESS]"
click at [208, 174] on div "[GEOGRAPHIC_DATA]" at bounding box center [443, 168] width 693 height 24
